Goal: Navigation & Orientation: Find specific page/section

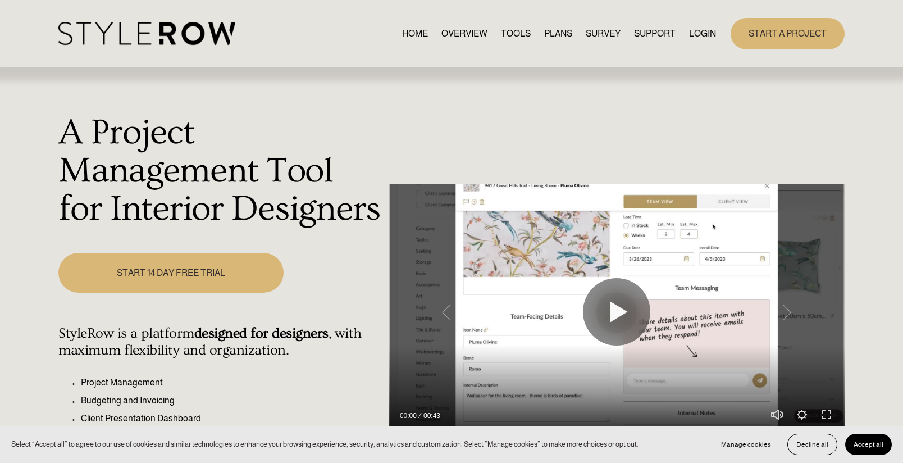
click at [701, 34] on link "LOGIN" at bounding box center [702, 33] width 27 height 15
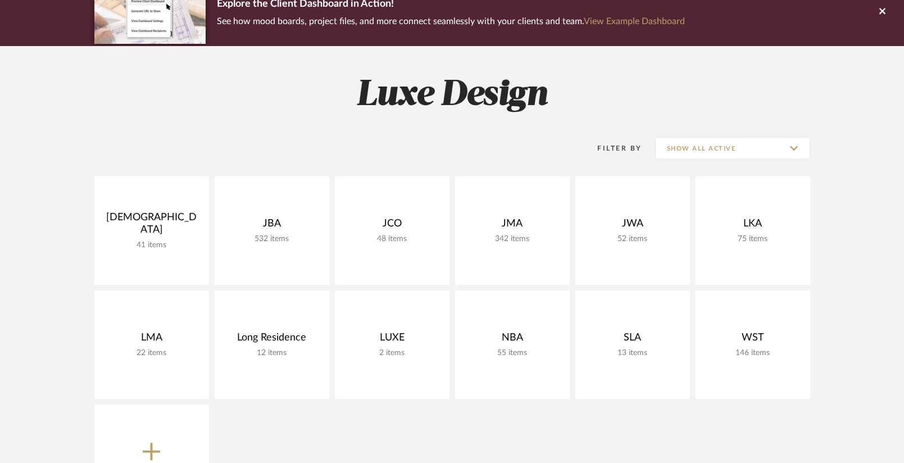
scroll to position [102, 0]
click at [847, 248] on div "DIO 41 items View Budget Open Project JBA 532 items View Budget Open Project JC…" at bounding box center [452, 347] width 809 height 342
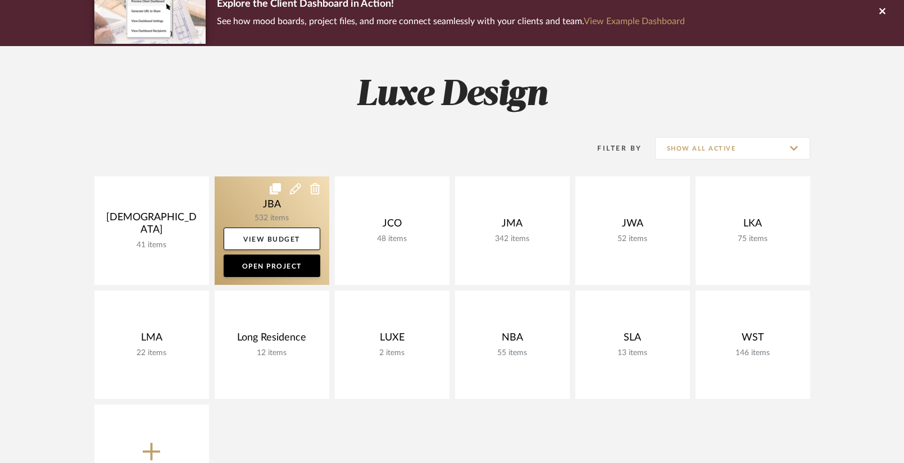
click at [267, 202] on link at bounding box center [272, 230] width 115 height 108
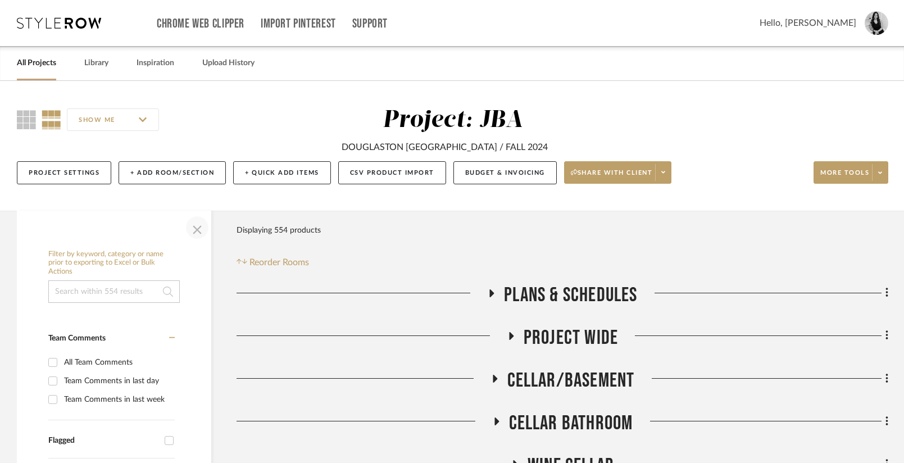
click at [193, 229] on span "button" at bounding box center [197, 227] width 27 height 27
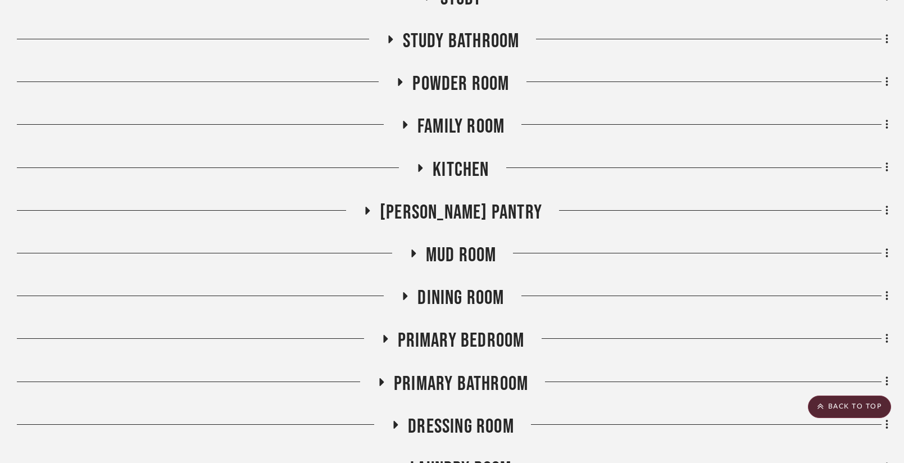
scroll to position [750, 0]
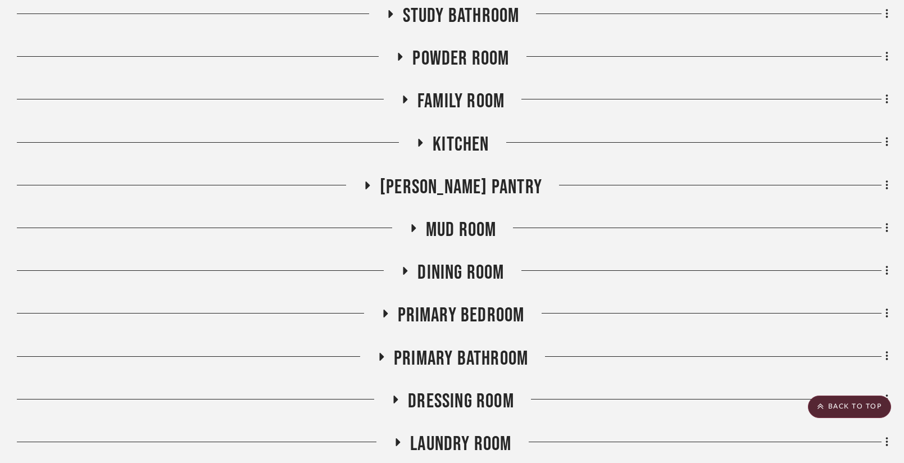
click at [379, 356] on icon at bounding box center [380, 356] width 13 height 8
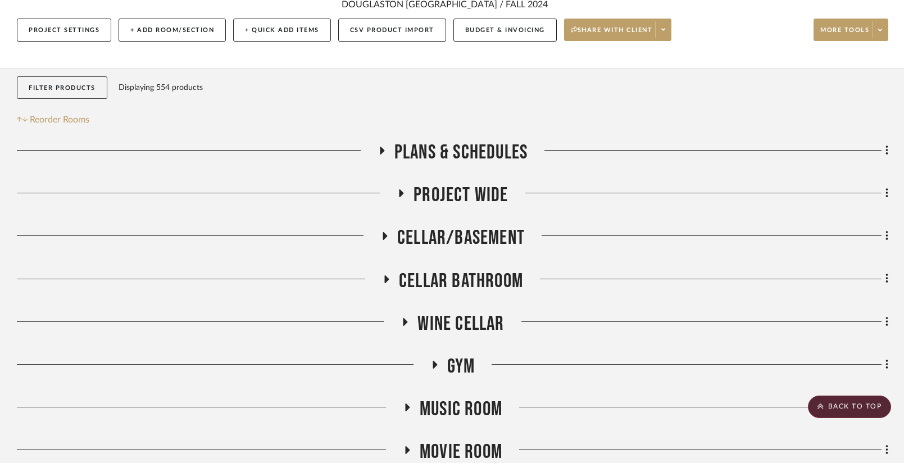
scroll to position [0, 0]
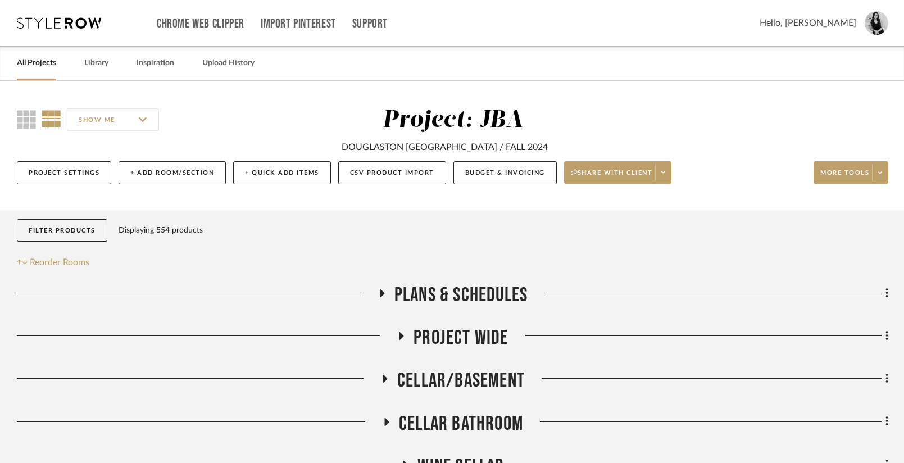
click at [46, 67] on link "All Projects" at bounding box center [36, 63] width 39 height 15
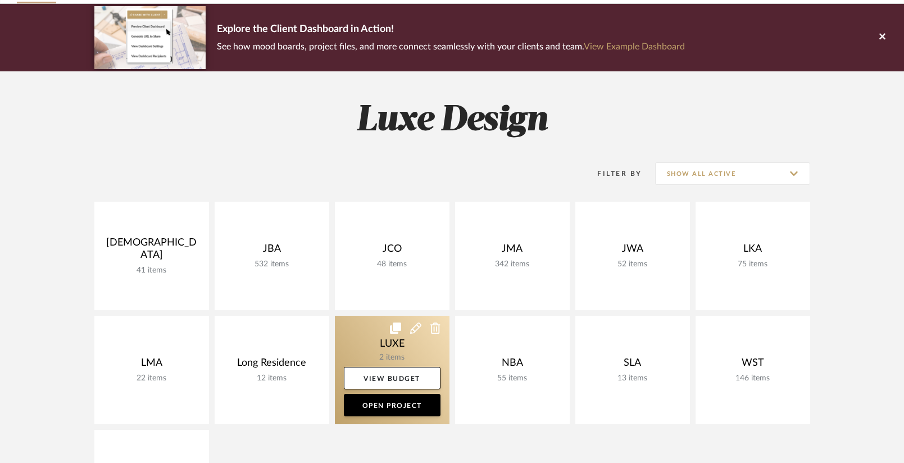
scroll to position [86, 0]
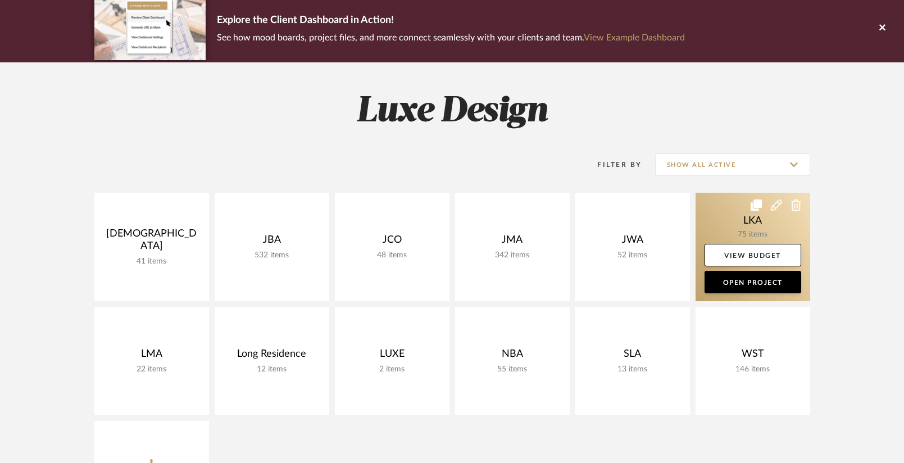
click at [733, 223] on link at bounding box center [753, 247] width 115 height 108
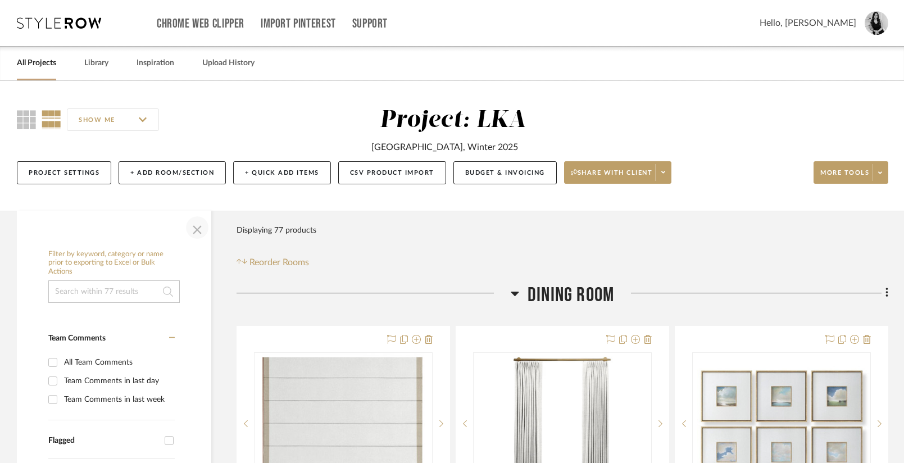
click at [196, 228] on span "button" at bounding box center [197, 227] width 27 height 27
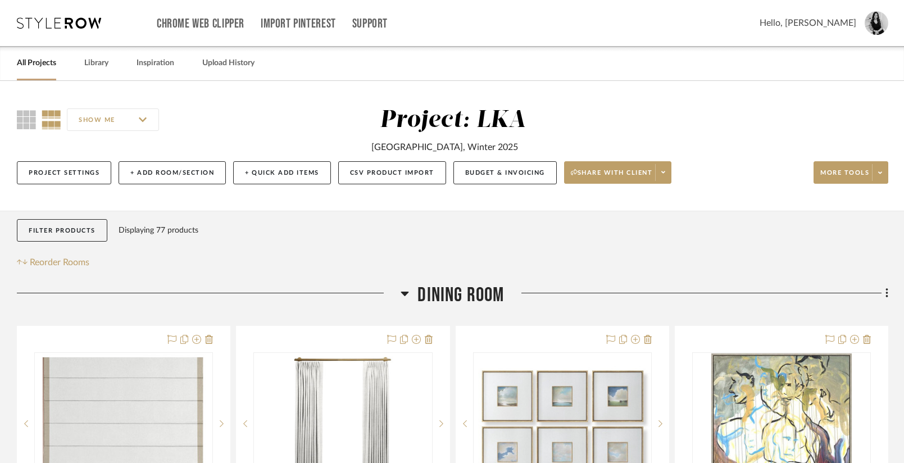
click at [19, 61] on link "All Projects" at bounding box center [36, 63] width 39 height 15
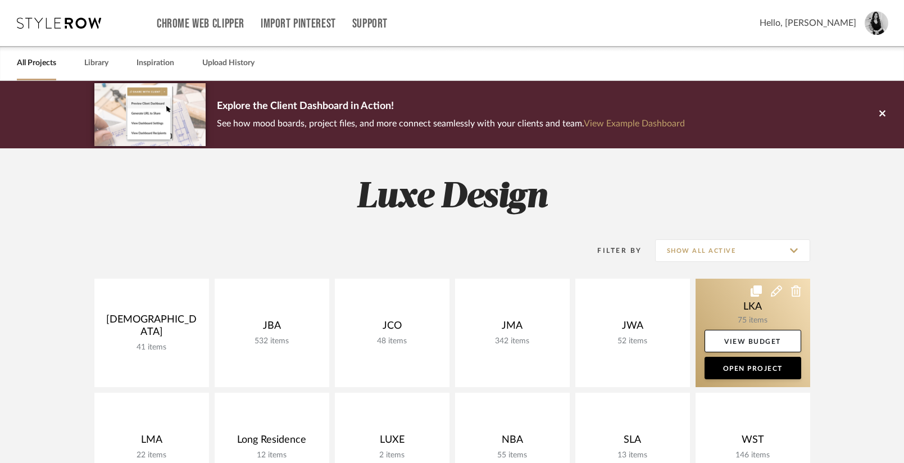
click at [735, 314] on link at bounding box center [753, 333] width 115 height 108
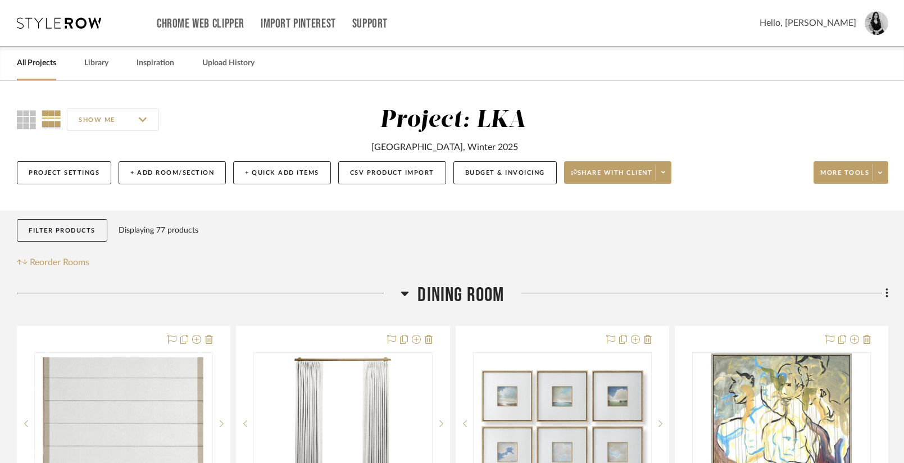
click at [48, 65] on link "All Projects" at bounding box center [36, 63] width 39 height 15
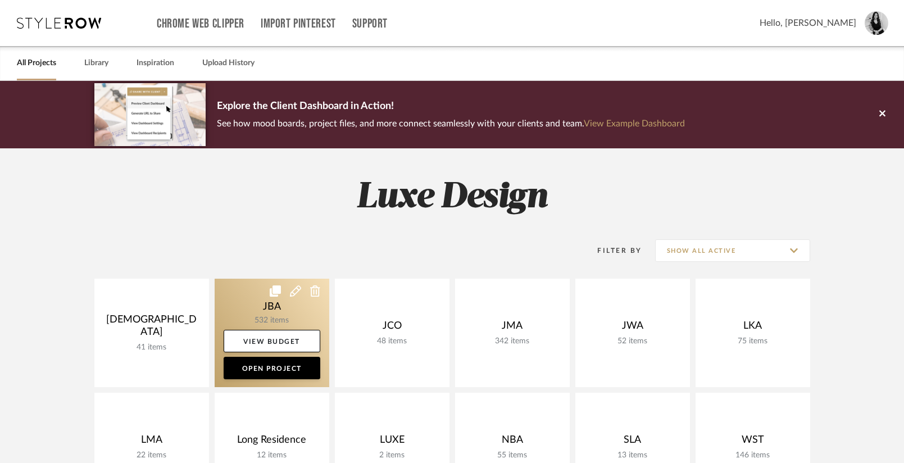
click at [291, 308] on link at bounding box center [272, 333] width 115 height 108
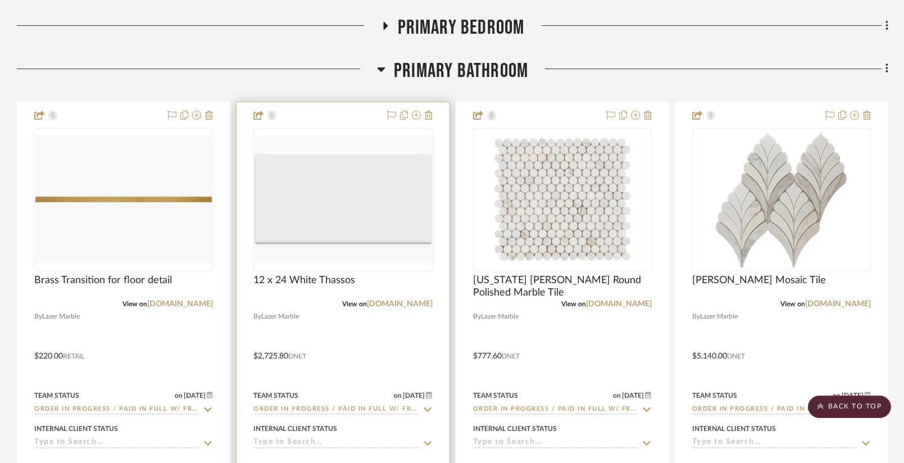
scroll to position [1037, 0]
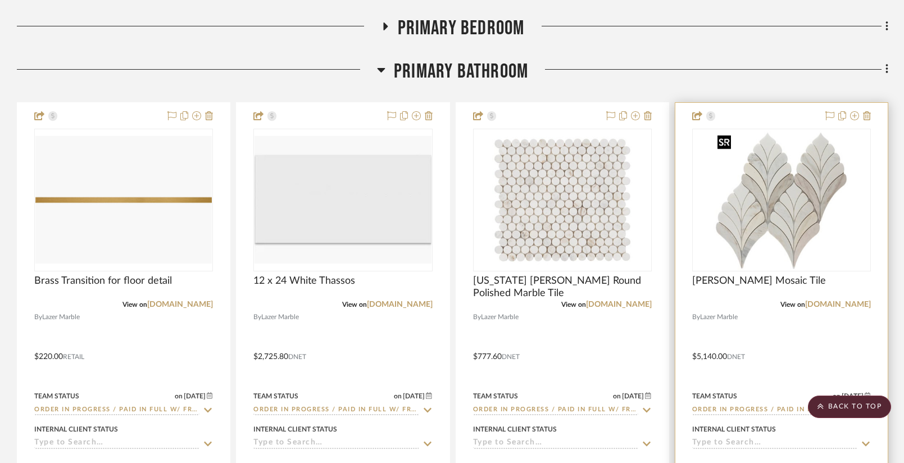
click at [793, 243] on img "0" at bounding box center [781, 200] width 137 height 140
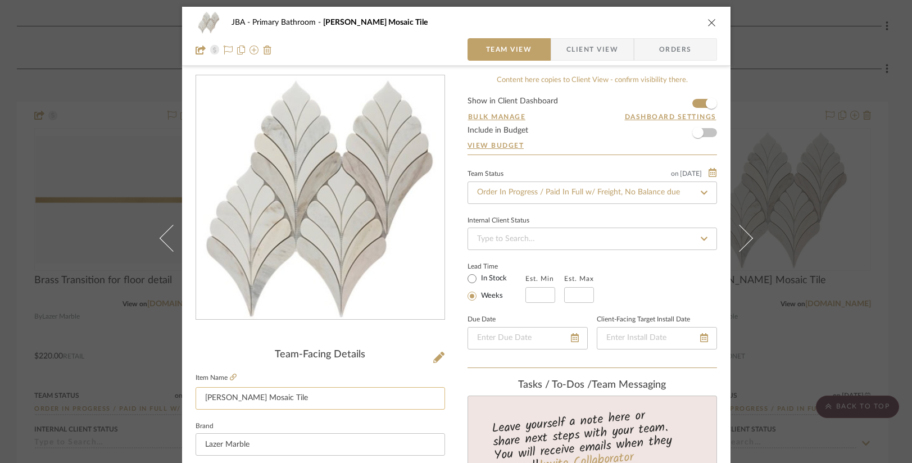
scroll to position [2, 0]
drag, startPoint x: 306, startPoint y: 398, endPoint x: 196, endPoint y: 401, distance: 110.2
click at [196, 401] on input "[PERSON_NAME] Mosaic Tile" at bounding box center [320, 398] width 249 height 22
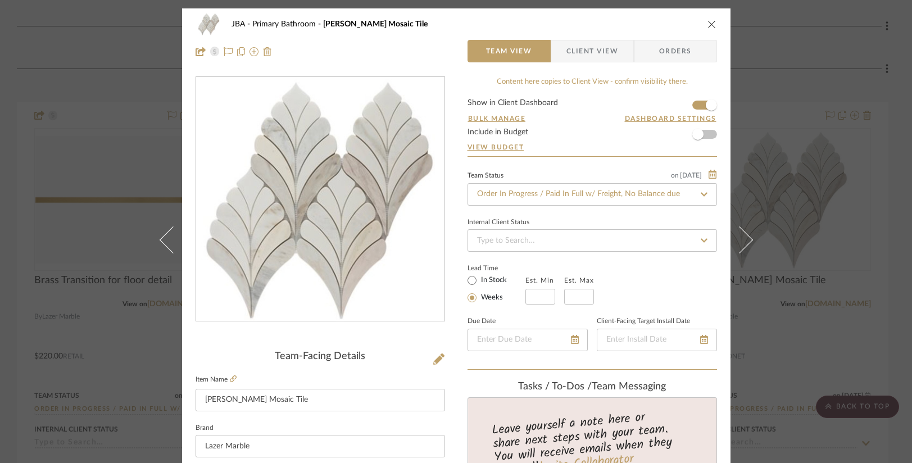
click at [707, 24] on icon "close" at bounding box center [711, 24] width 9 height 9
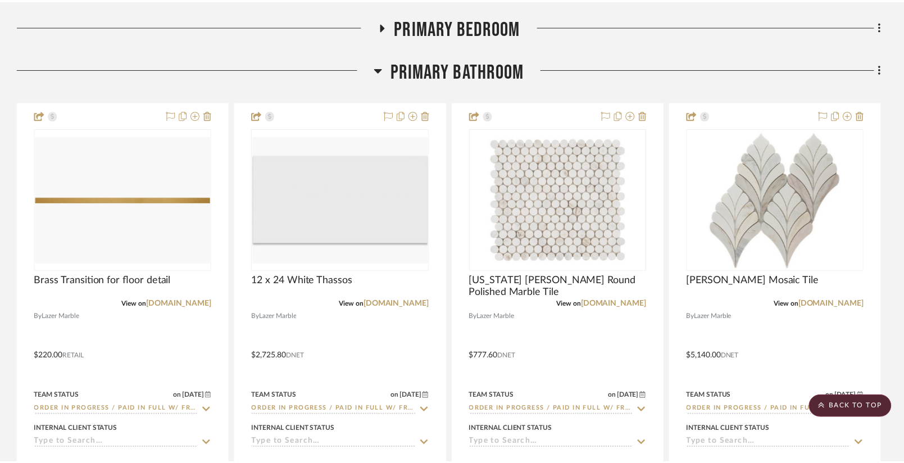
scroll to position [1037, 0]
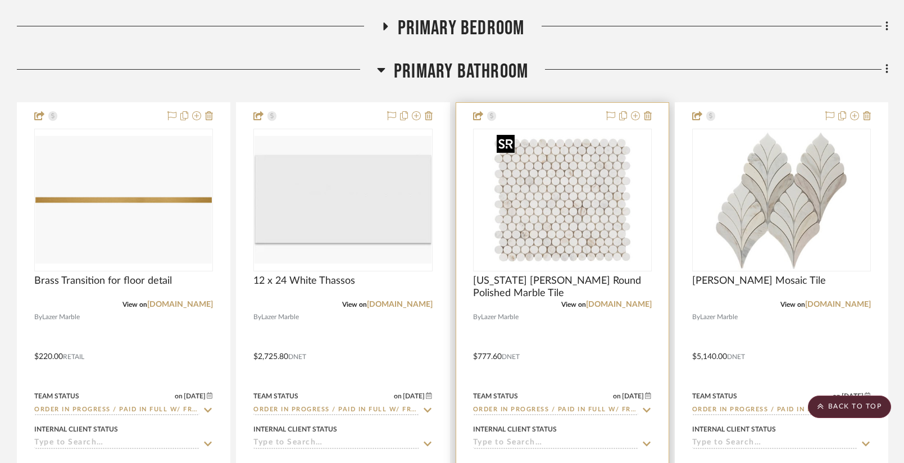
click at [526, 226] on img "0" at bounding box center [562, 200] width 140 height 140
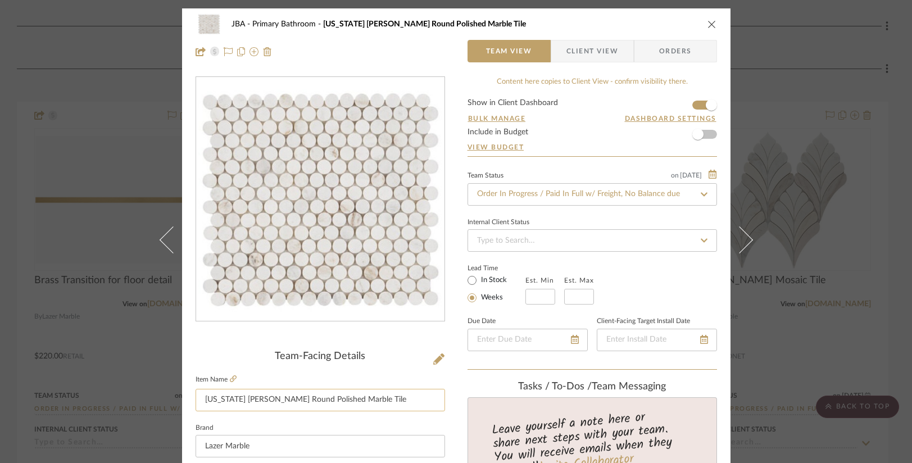
drag, startPoint x: 378, startPoint y: 402, endPoint x: 194, endPoint y: 401, distance: 183.2
click at [196, 401] on input "[US_STATE] [PERSON_NAME] Round Polished Marble Tile" at bounding box center [320, 400] width 249 height 22
click at [707, 24] on icon "close" at bounding box center [711, 24] width 9 height 9
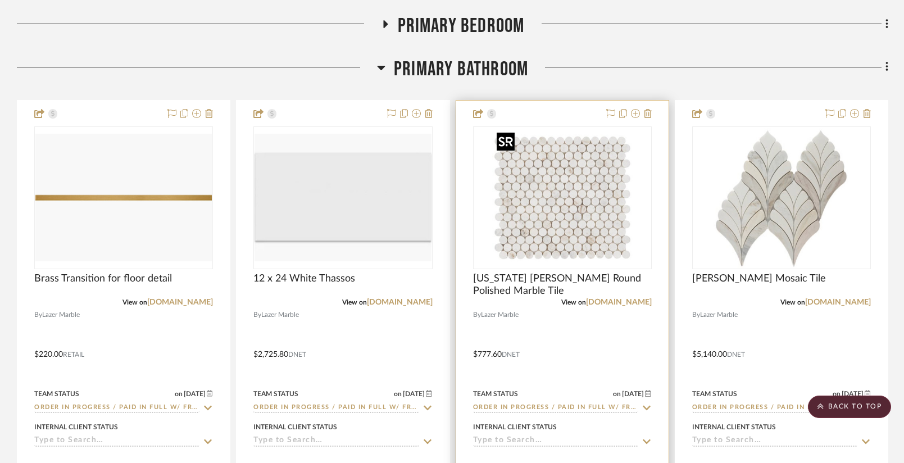
scroll to position [1039, 0]
